Goal: Navigation & Orientation: Understand site structure

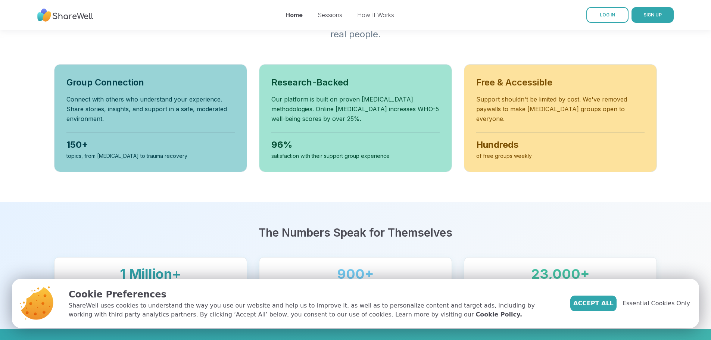
scroll to position [224, 0]
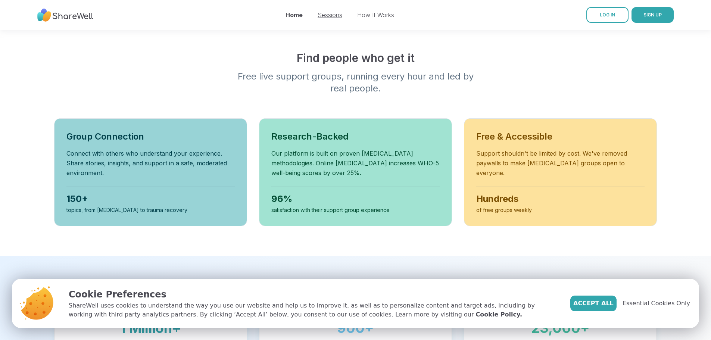
click at [336, 14] on link "Sessions" at bounding box center [330, 14] width 25 height 7
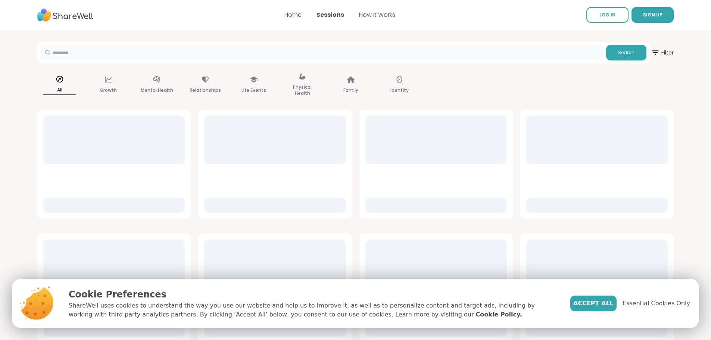
click at [209, 58] on input "text" at bounding box center [321, 52] width 563 height 15
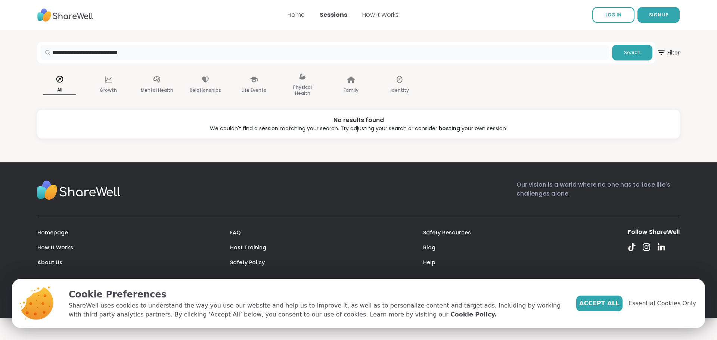
drag, startPoint x: 89, startPoint y: 53, endPoint x: -147, endPoint y: 35, distance: 236.7
click at [0, 35] on html "**********" at bounding box center [358, 170] width 717 height 340
type input "**********"
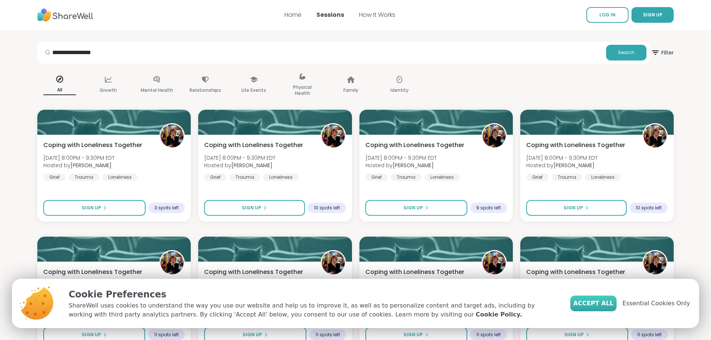
click at [603, 306] on span "Accept All" at bounding box center [594, 303] width 40 height 9
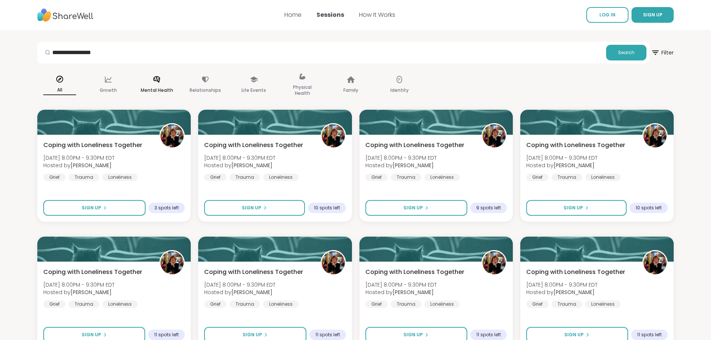
click at [153, 87] on p "Mental Health" at bounding box center [157, 90] width 32 height 9
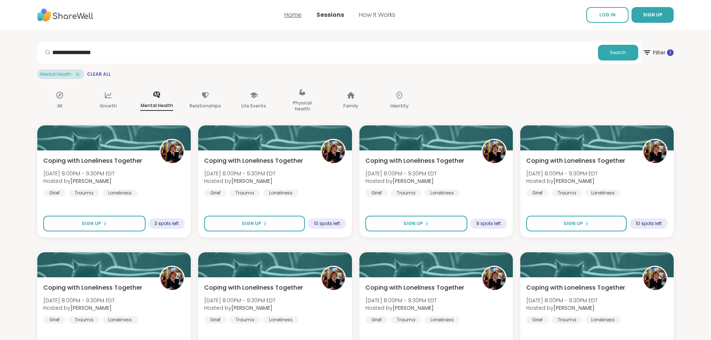
click at [290, 17] on link "Home" at bounding box center [293, 14] width 17 height 9
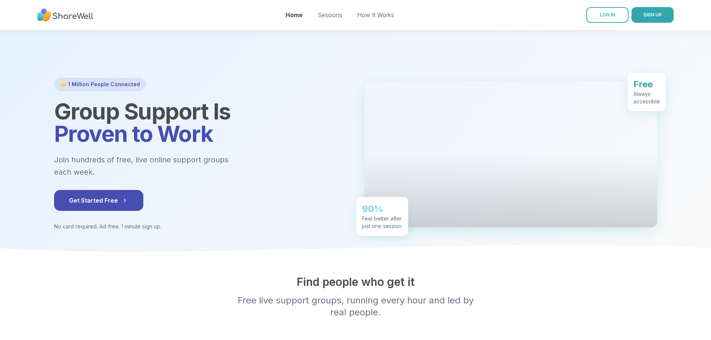
click at [335, 21] on div "Home Sessions How It Works" at bounding box center [340, 14] width 109 height 21
click at [335, 17] on link "Sessions" at bounding box center [330, 14] width 25 height 7
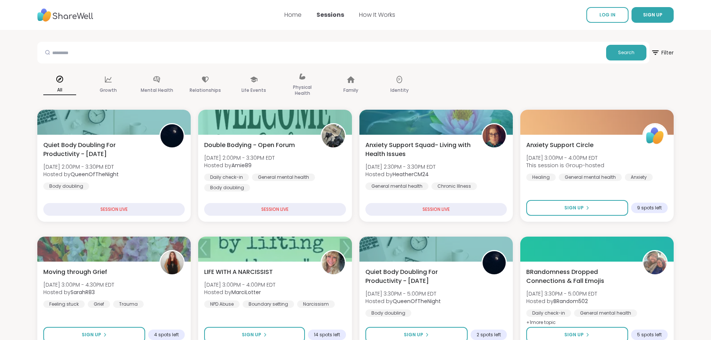
click at [69, 17] on img at bounding box center [65, 15] width 56 height 21
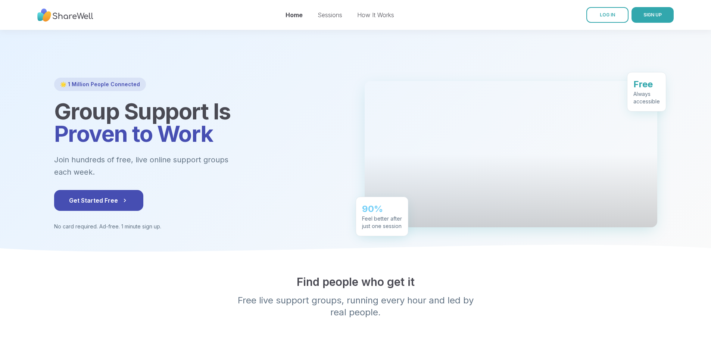
click at [381, 10] on div "How It Works" at bounding box center [375, 14] width 37 height 9
click at [381, 13] on link "How It Works" at bounding box center [375, 14] width 37 height 7
